Goal: Task Accomplishment & Management: Use online tool/utility

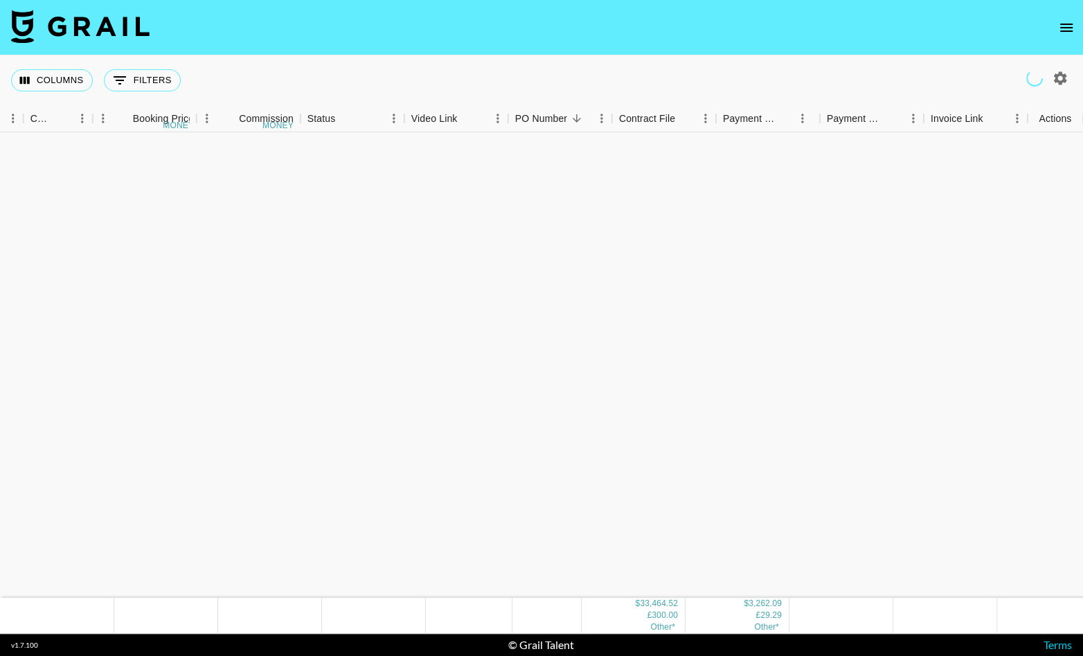
scroll to position [937, 489]
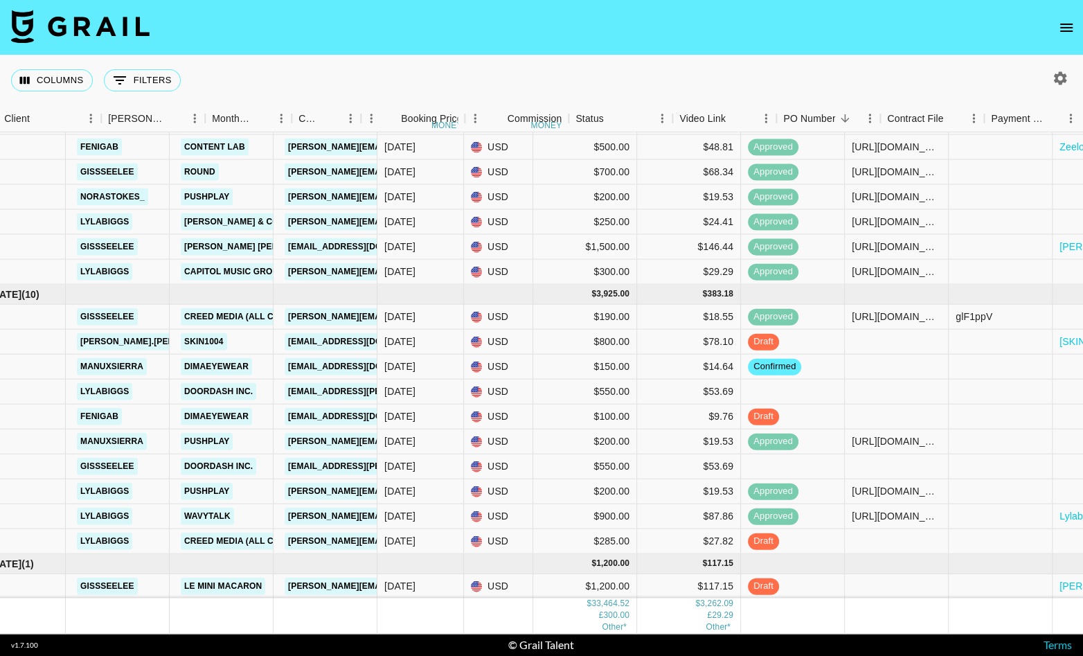
scroll to position [1246, 489]
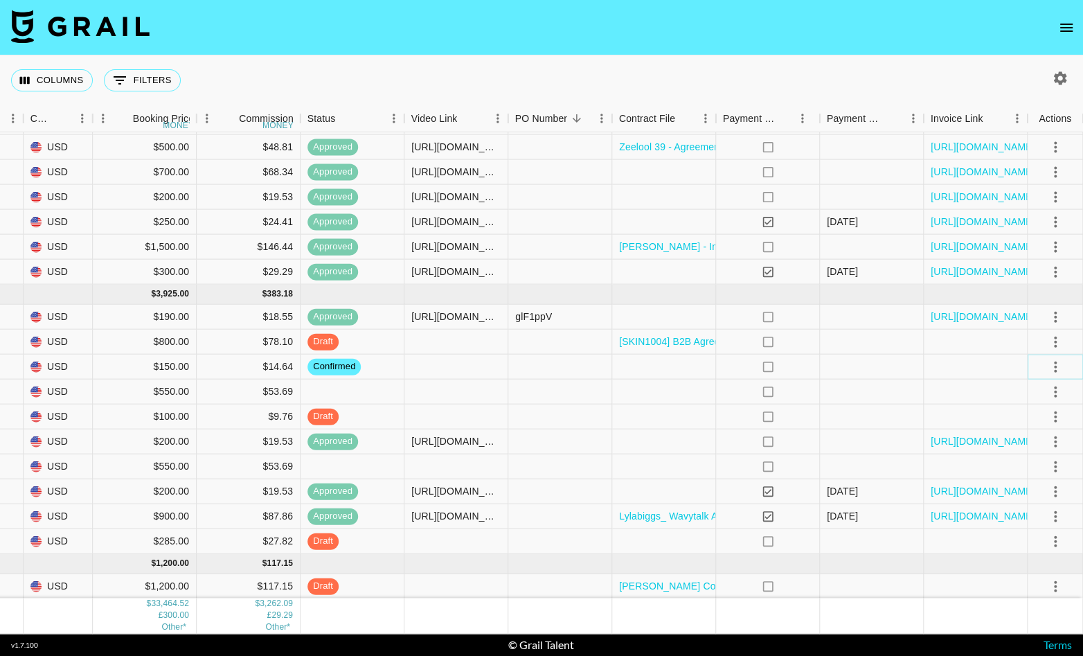
click at [1056, 362] on icon "select merge strategy" at bounding box center [1055, 366] width 17 height 17
click at [1023, 443] on li "Draft Created" at bounding box center [1038, 446] width 90 height 25
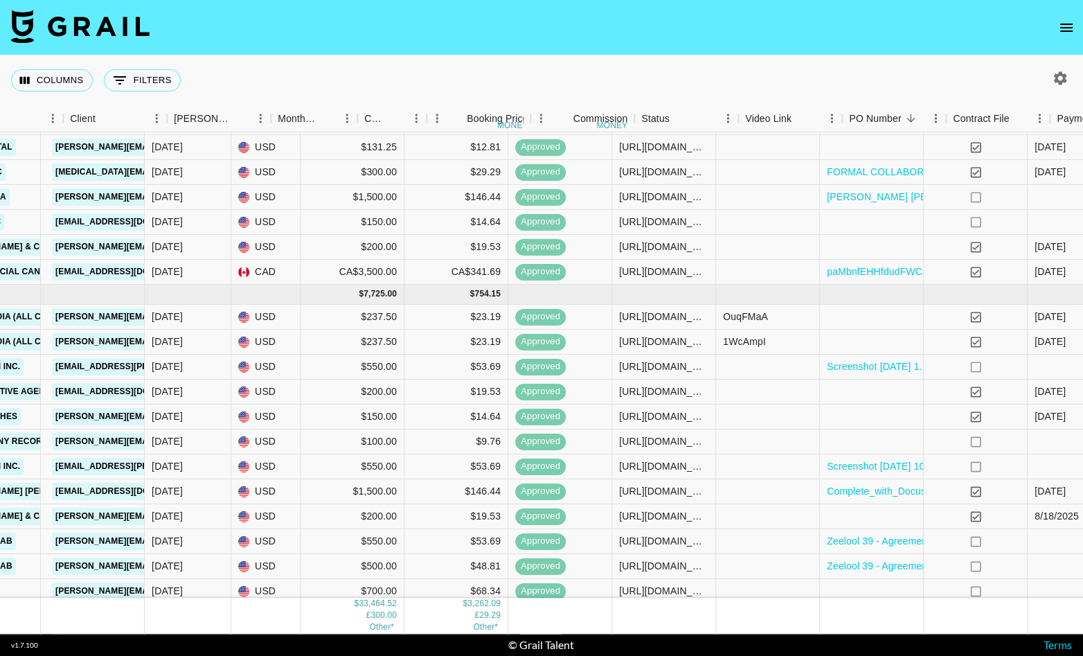
scroll to position [826, 0]
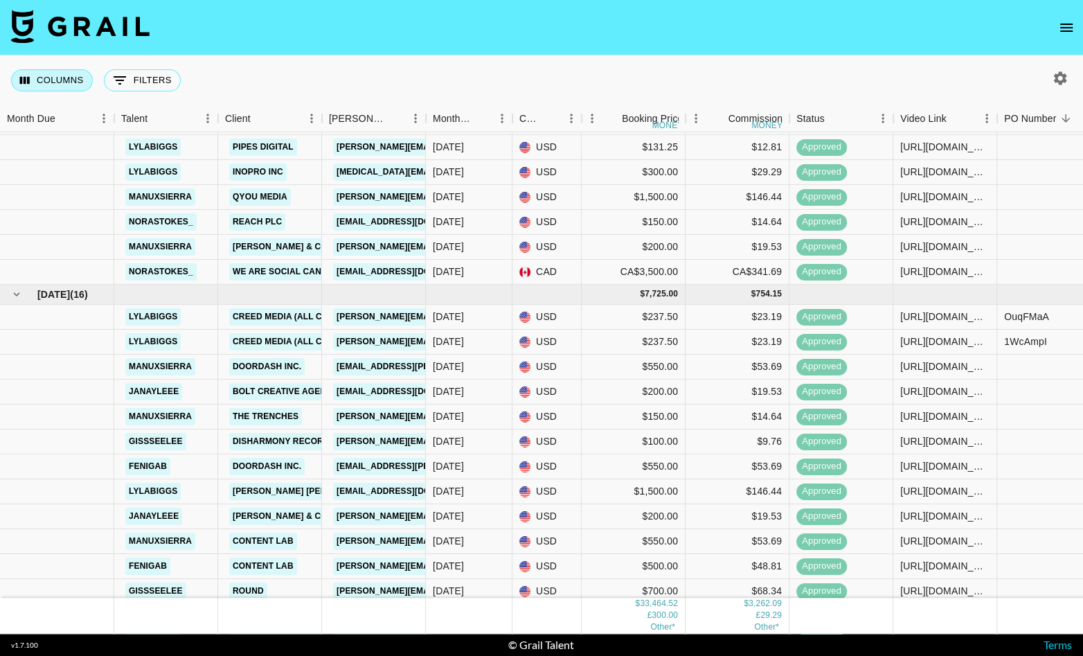
click at [58, 69] on button "Columns" at bounding box center [52, 80] width 82 height 22
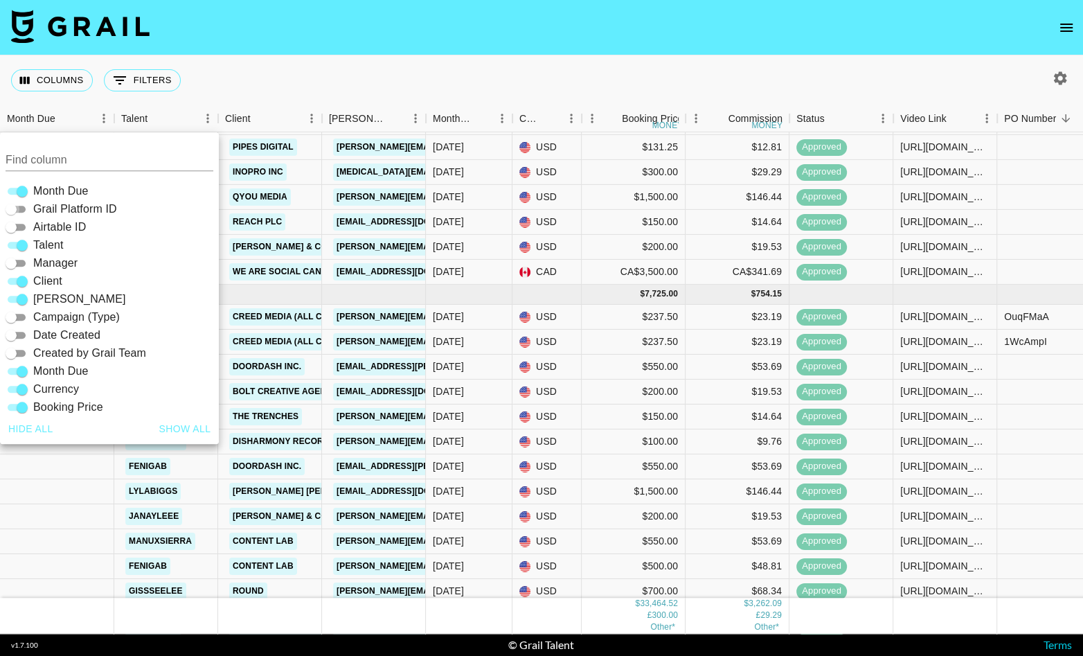
click at [16, 205] on input "Grail Platform ID" at bounding box center [11, 209] width 50 height 17
checkbox input "true"
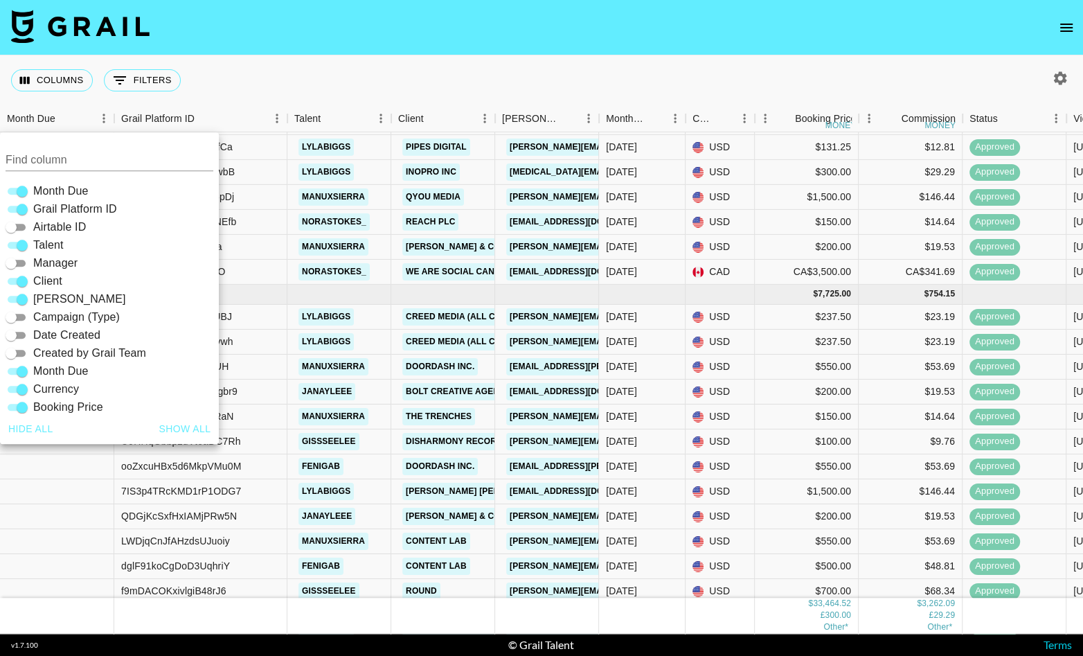
click at [16, 222] on input "Airtable ID" at bounding box center [11, 227] width 50 height 17
checkbox input "true"
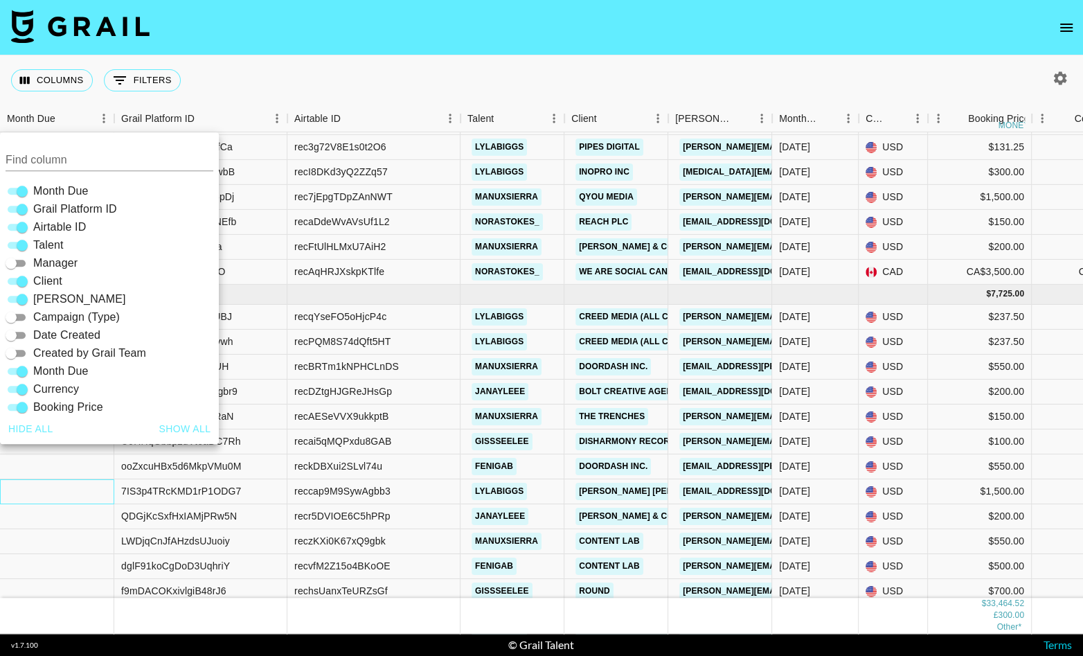
click at [35, 495] on div at bounding box center [57, 491] width 114 height 25
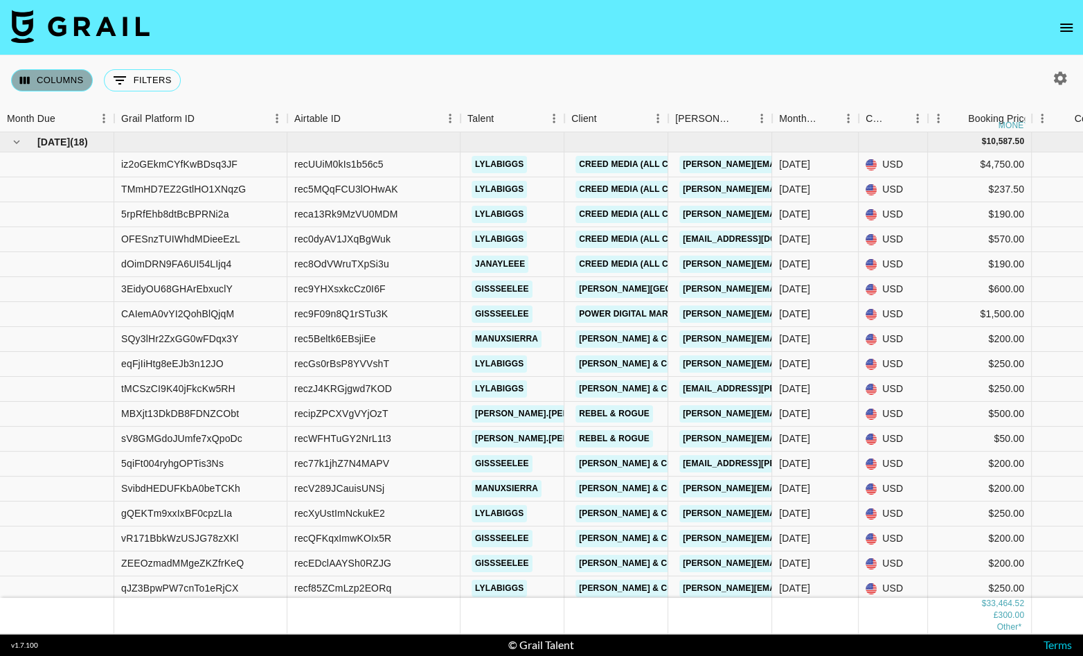
click at [42, 84] on button "Columns" at bounding box center [52, 80] width 82 height 22
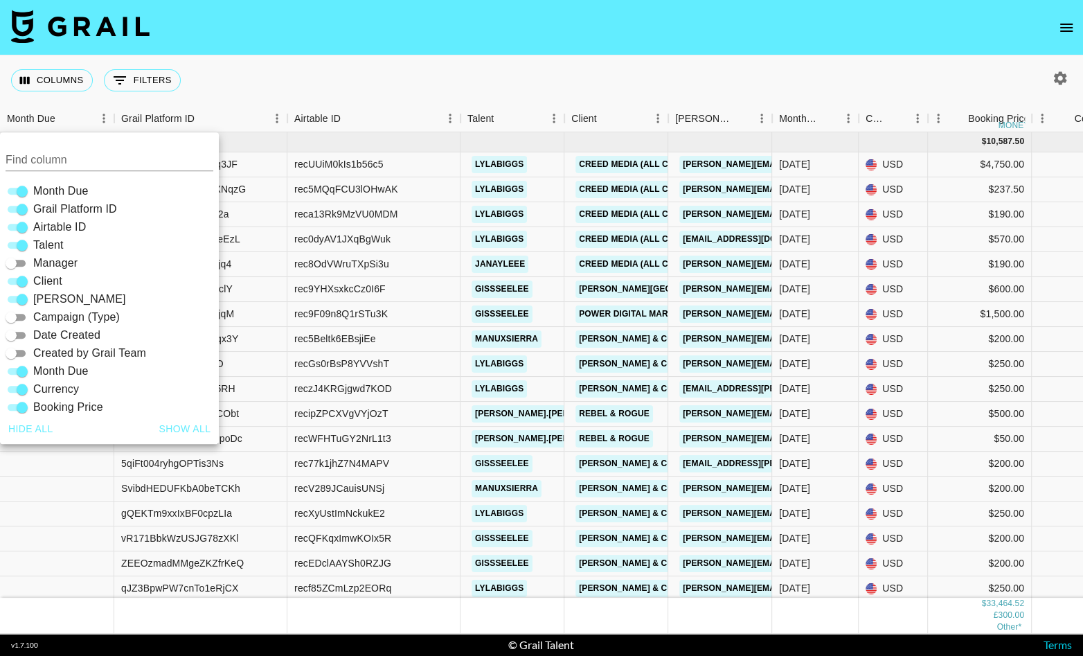
click at [201, 98] on div "Columns 0 Filters + Booking" at bounding box center [541, 80] width 1083 height 50
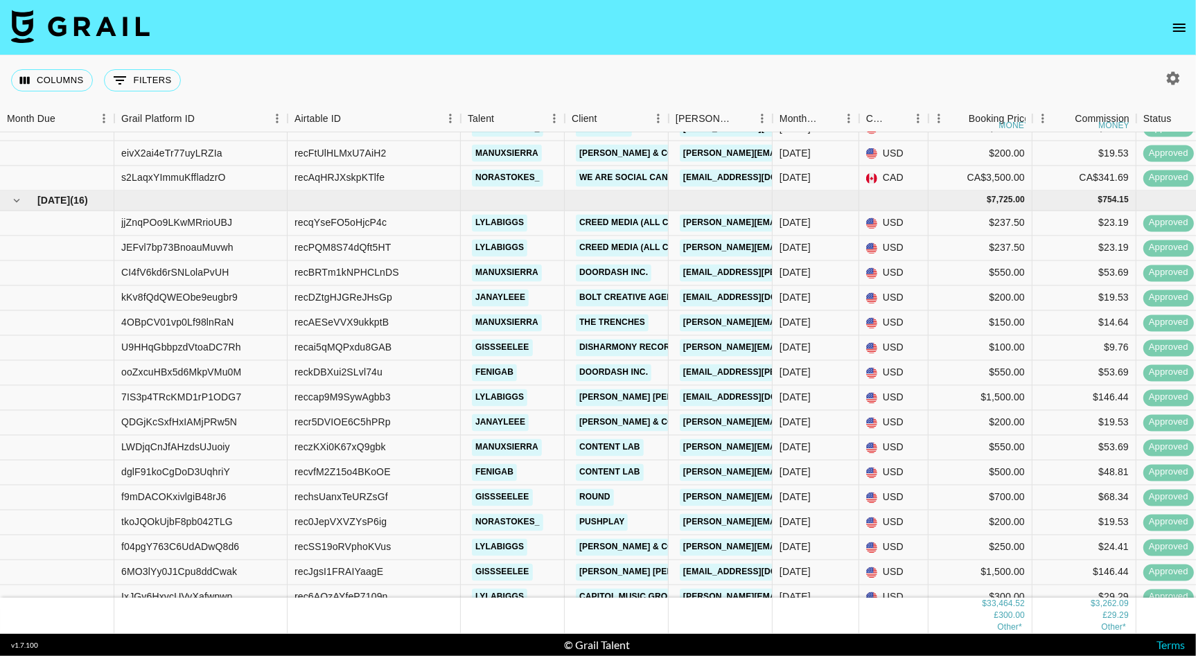
scroll to position [962, 0]
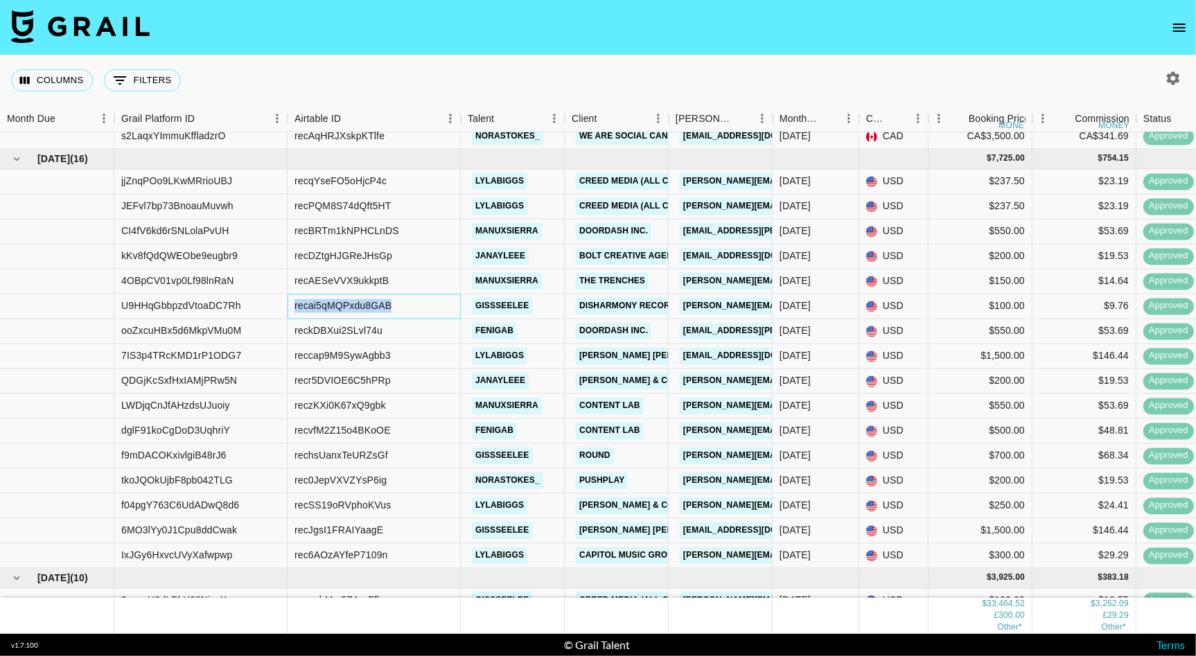
drag, startPoint x: 414, startPoint y: 305, endPoint x: 277, endPoint y: 299, distance: 136.6
click at [277, 299] on div "U9HHqGbbpzdVtoaDC7Rh recai5qMQPxdu8GAB gissseelee Disharmony Records julia.gree…" at bounding box center [959, 306] width 1919 height 25
copy div "recai5qMQPxdu8GAB"
